Goal: Transaction & Acquisition: Subscribe to service/newsletter

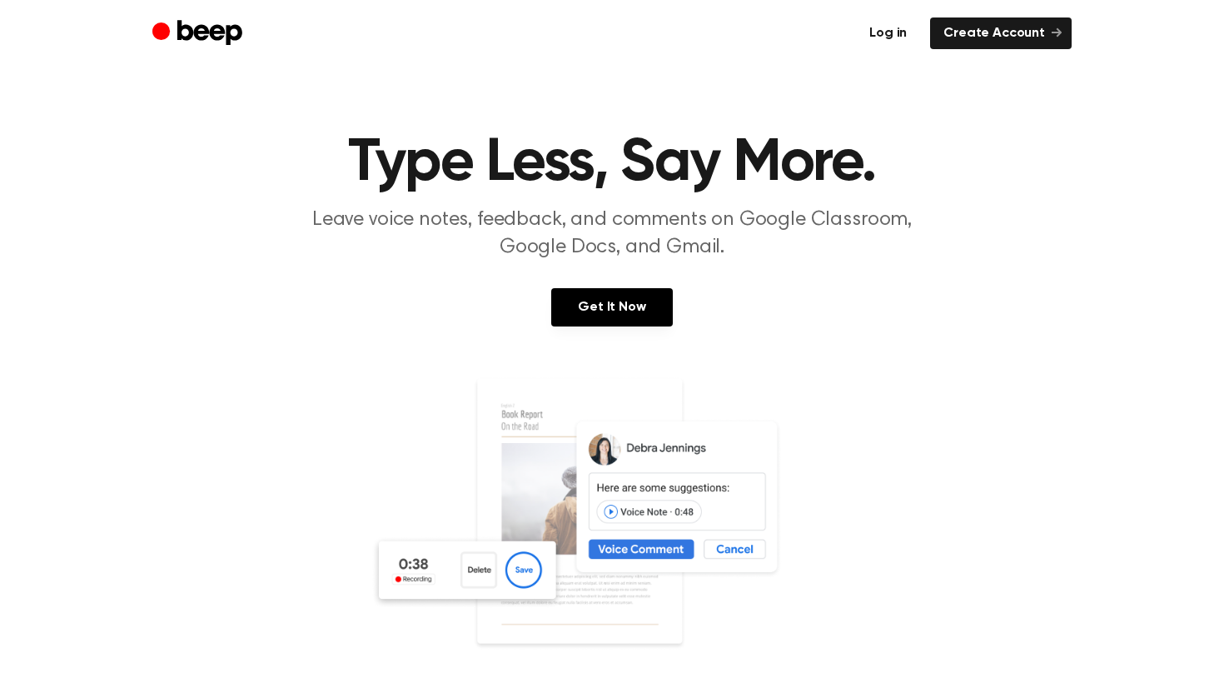
click at [892, 36] on link "Log in" at bounding box center [888, 33] width 64 height 32
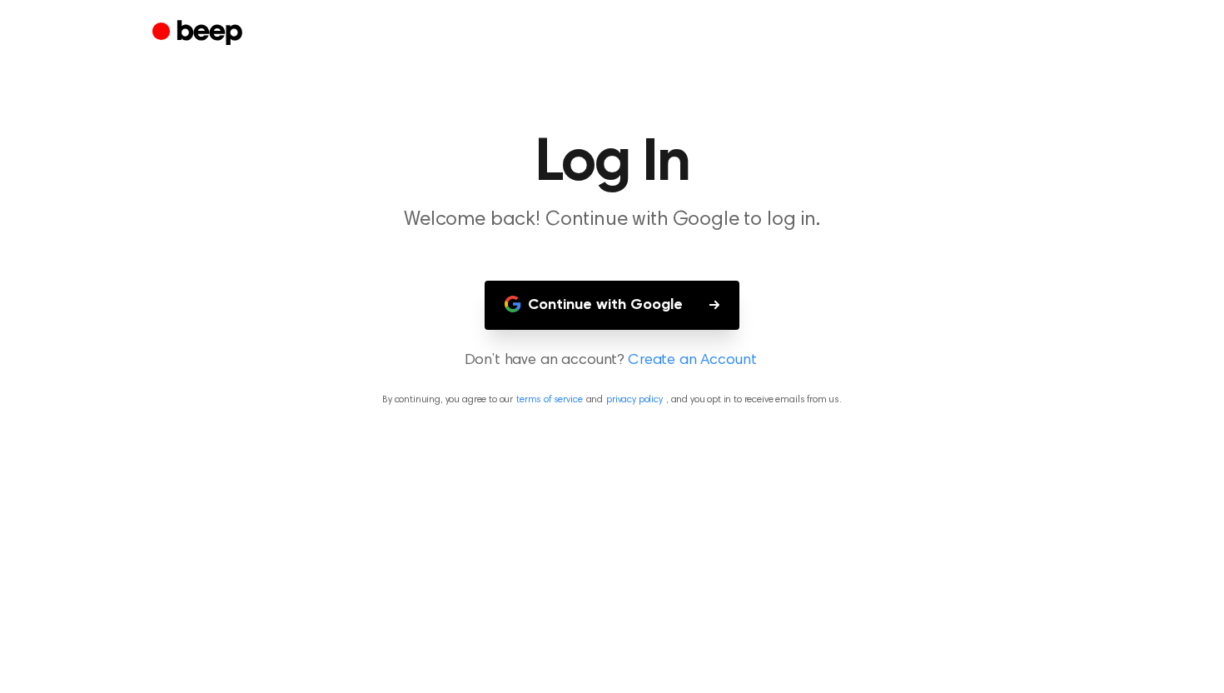
click at [696, 309] on button "Continue with Google" at bounding box center [612, 305] width 255 height 49
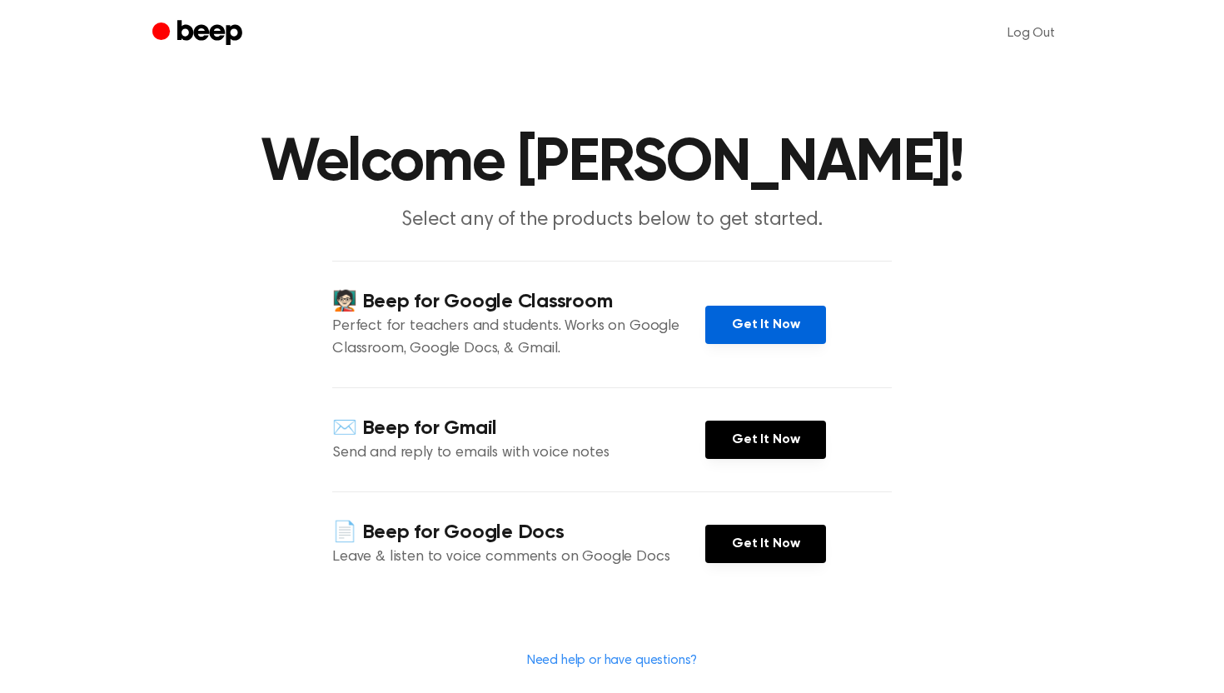
click at [793, 316] on link "Get It Now" at bounding box center [765, 325] width 121 height 38
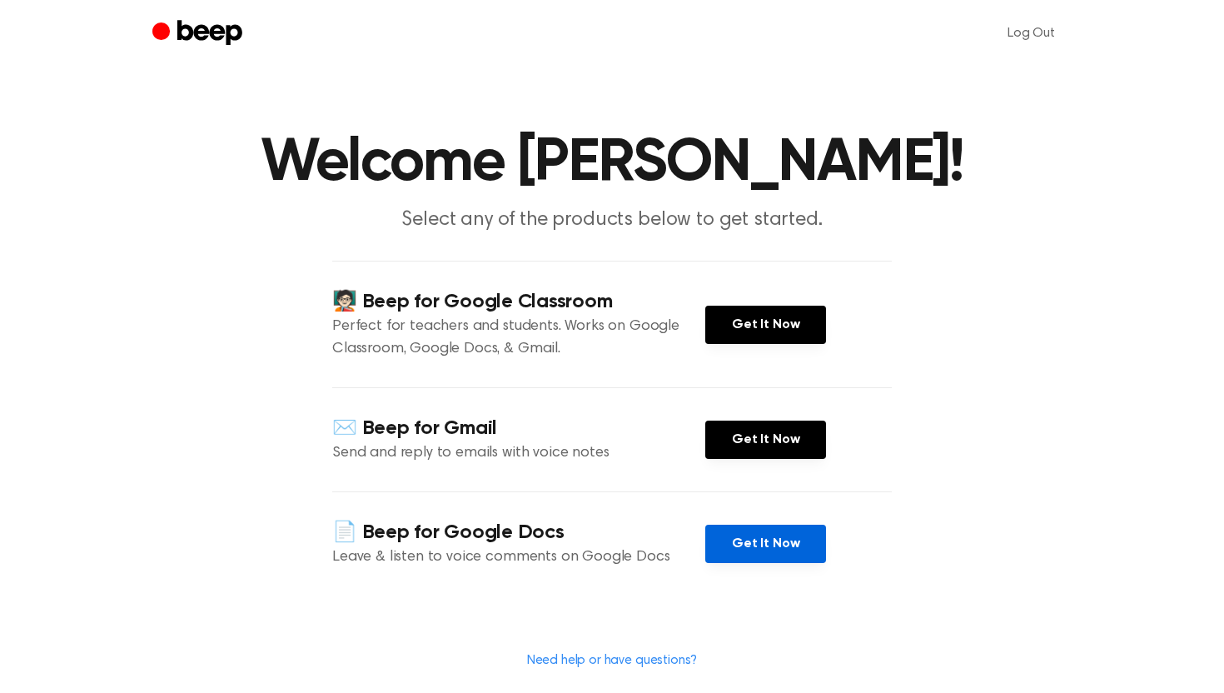
click at [761, 557] on link "Get It Now" at bounding box center [765, 543] width 121 height 38
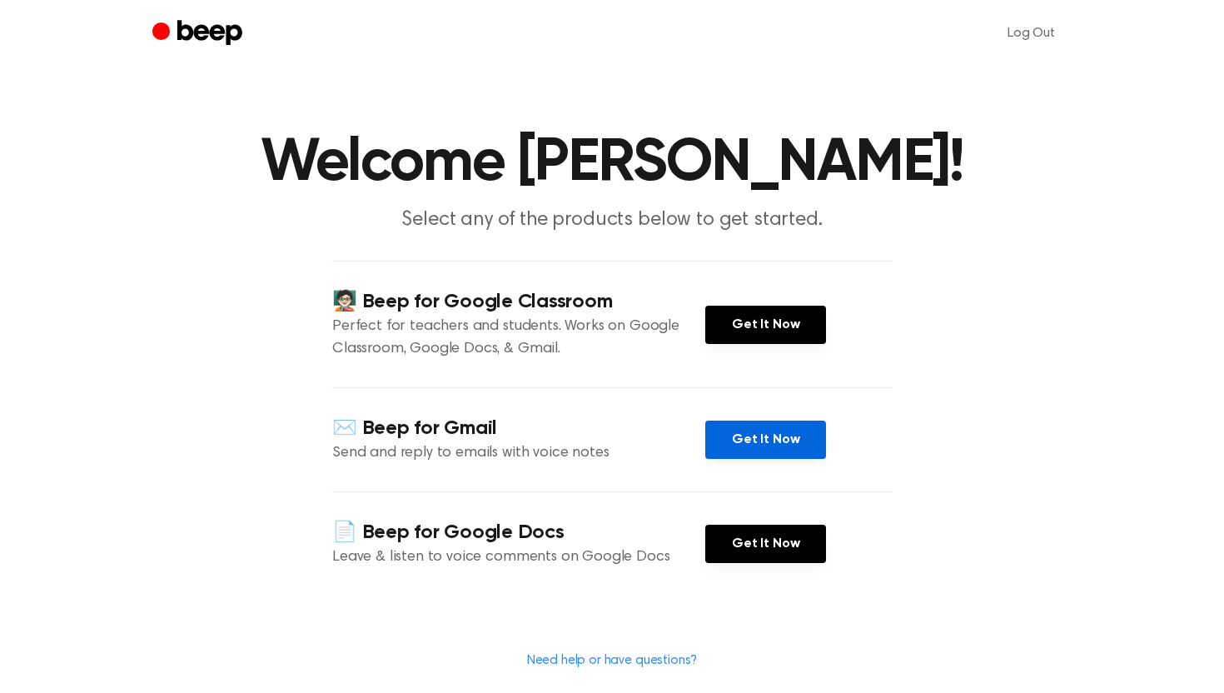
click at [744, 451] on link "Get It Now" at bounding box center [765, 439] width 121 height 38
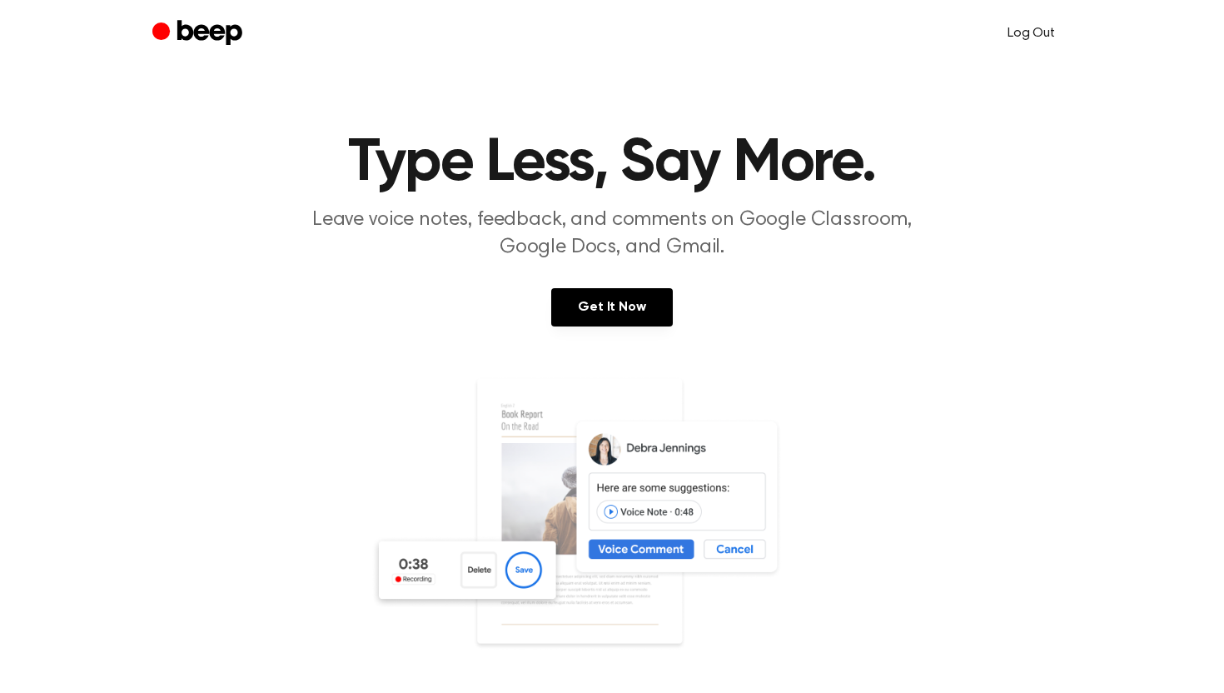
click at [1056, 27] on link "Log Out" at bounding box center [1031, 33] width 81 height 40
click at [996, 33] on link "Create Account" at bounding box center [1001, 33] width 142 height 32
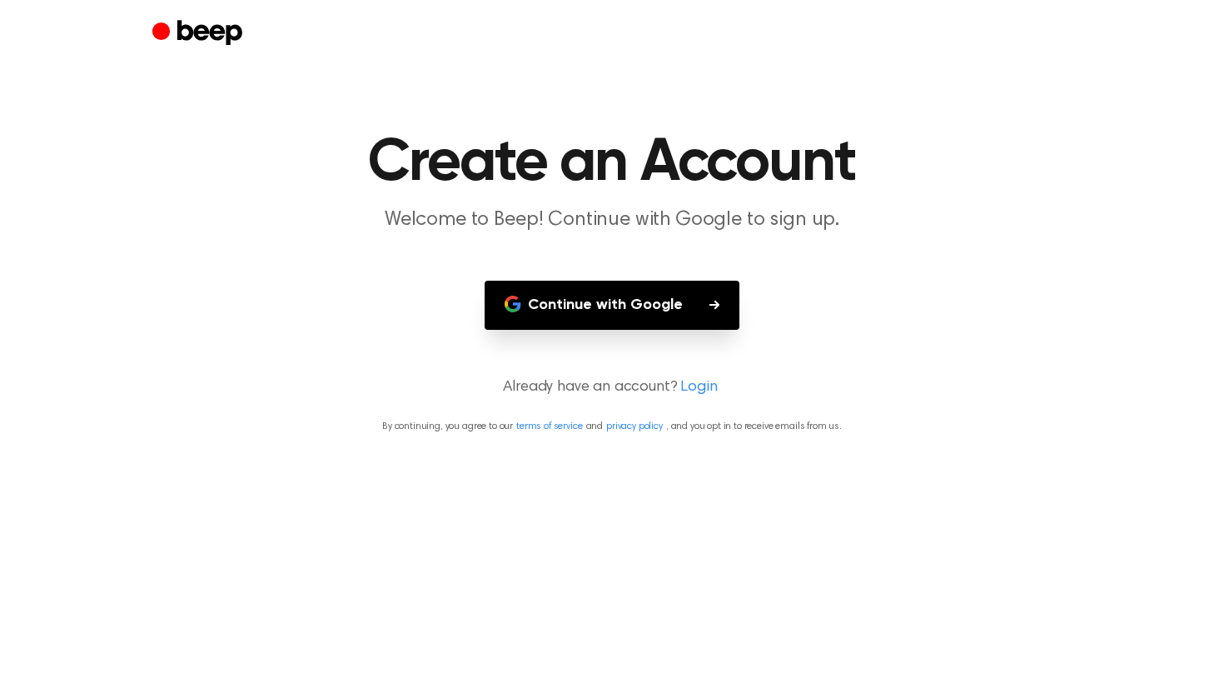
click at [654, 329] on button "Continue with Google" at bounding box center [612, 305] width 255 height 49
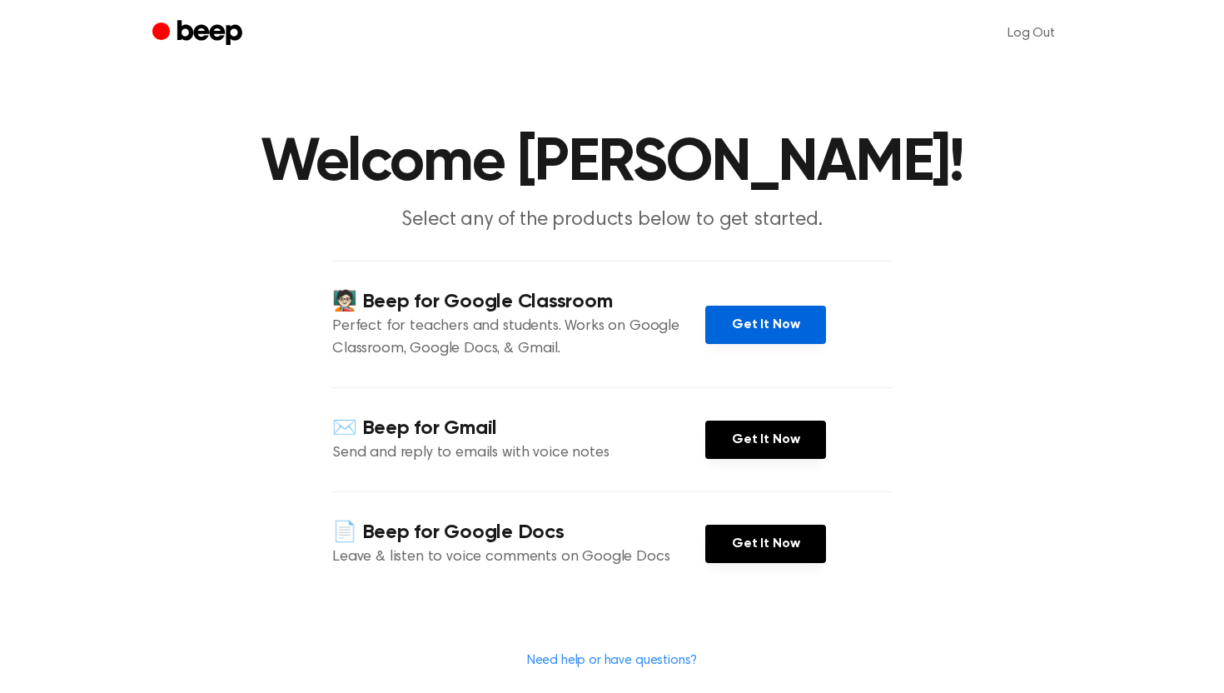
click at [785, 341] on link "Get It Now" at bounding box center [765, 325] width 121 height 38
